Goal: Information Seeking & Learning: Learn about a topic

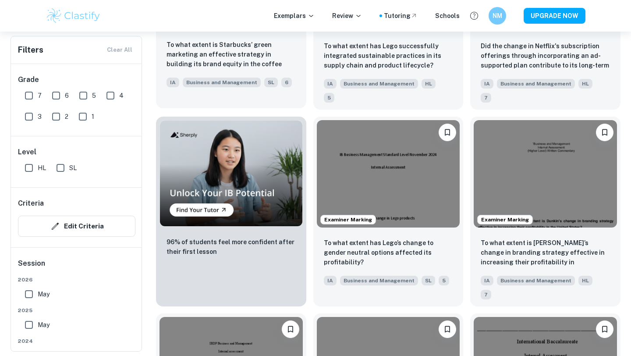
scroll to position [588, 0]
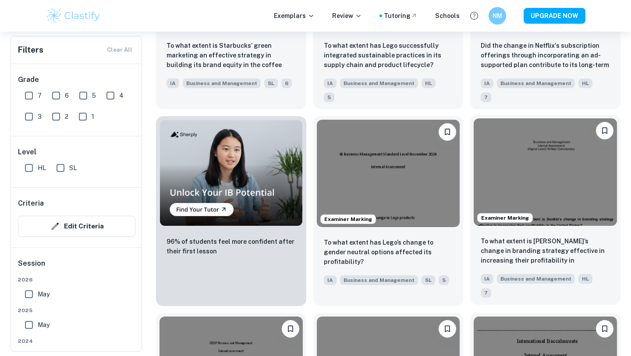
click at [576, 160] on img at bounding box center [545, 171] width 143 height 107
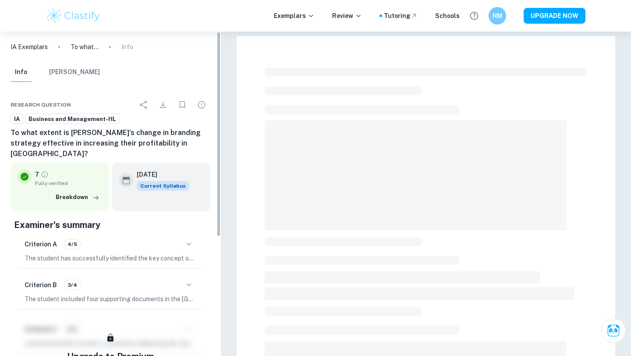
click at [123, 253] on div "Criterion A 4/5 The student has successfully identified the key concept of chan…" at bounding box center [111, 250] width 186 height 37
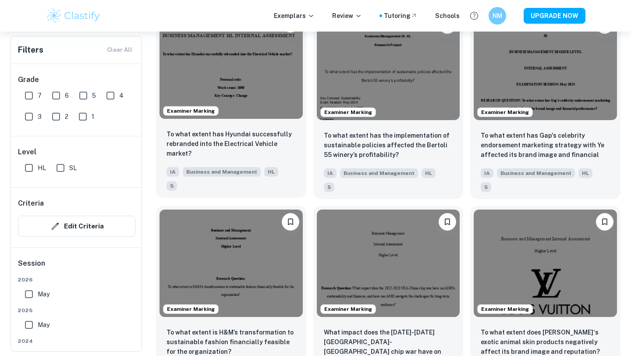
scroll to position [1062, 0]
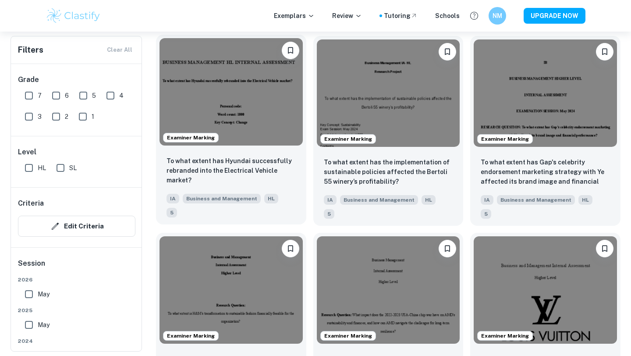
click at [263, 85] on img at bounding box center [231, 91] width 143 height 107
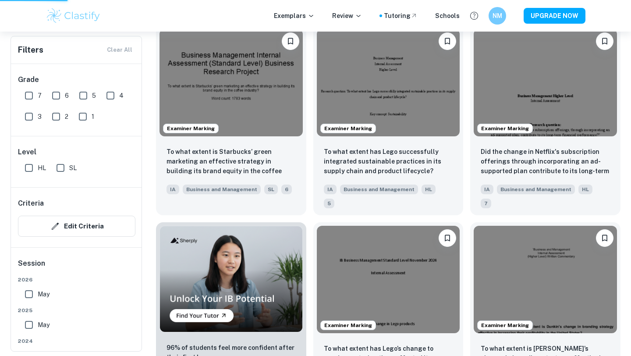
scroll to position [387, 0]
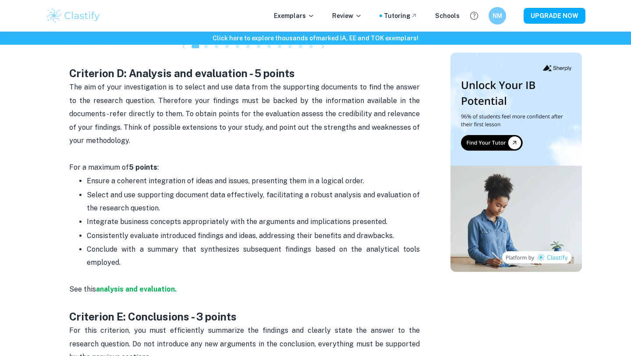
scroll to position [1361, 0]
